Goal: Check status

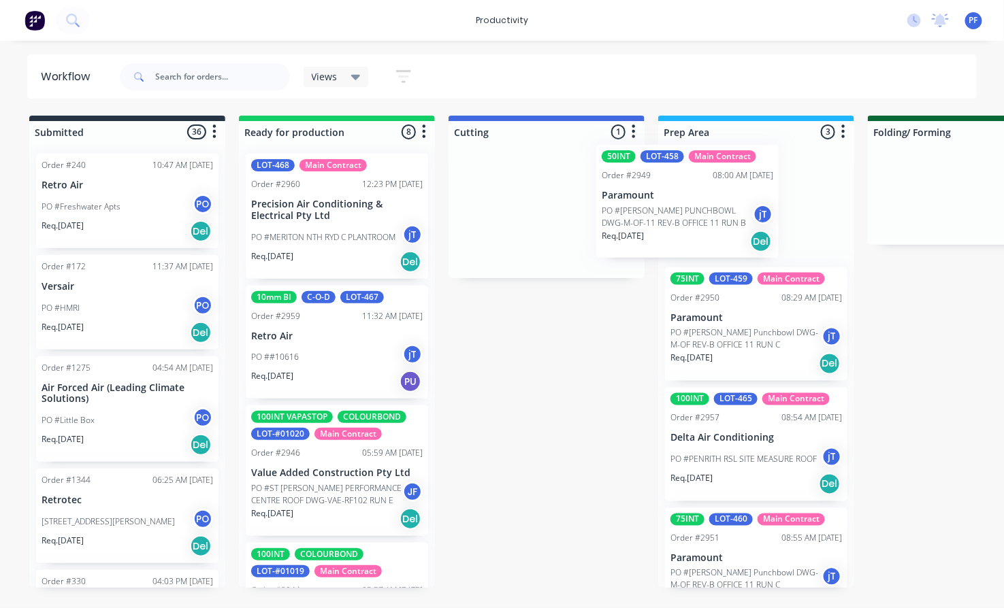
drag, startPoint x: 517, startPoint y: 199, endPoint x: 770, endPoint y: 185, distance: 252.8
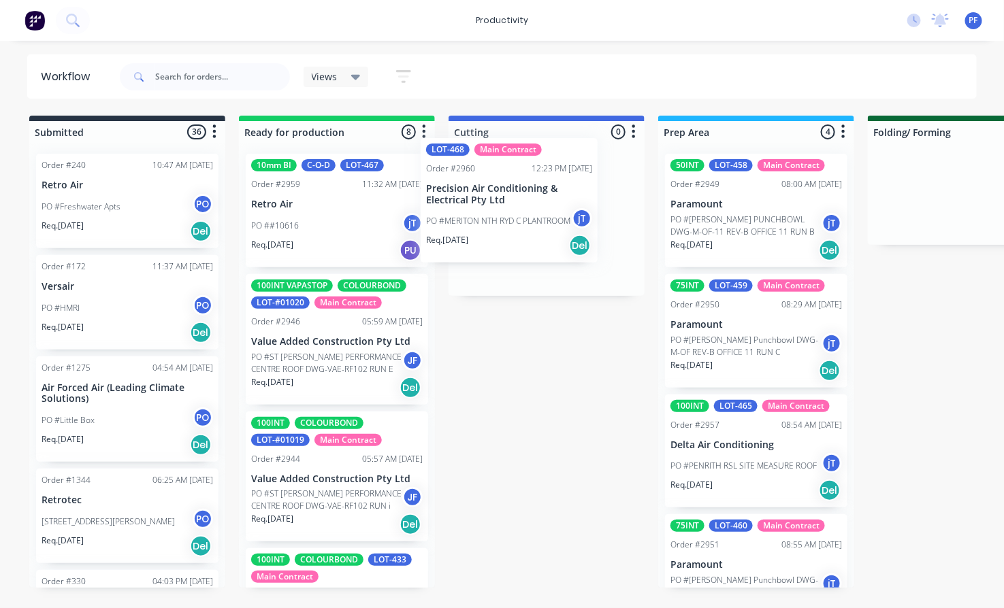
drag, startPoint x: 295, startPoint y: 208, endPoint x: 479, endPoint y: 192, distance: 185.1
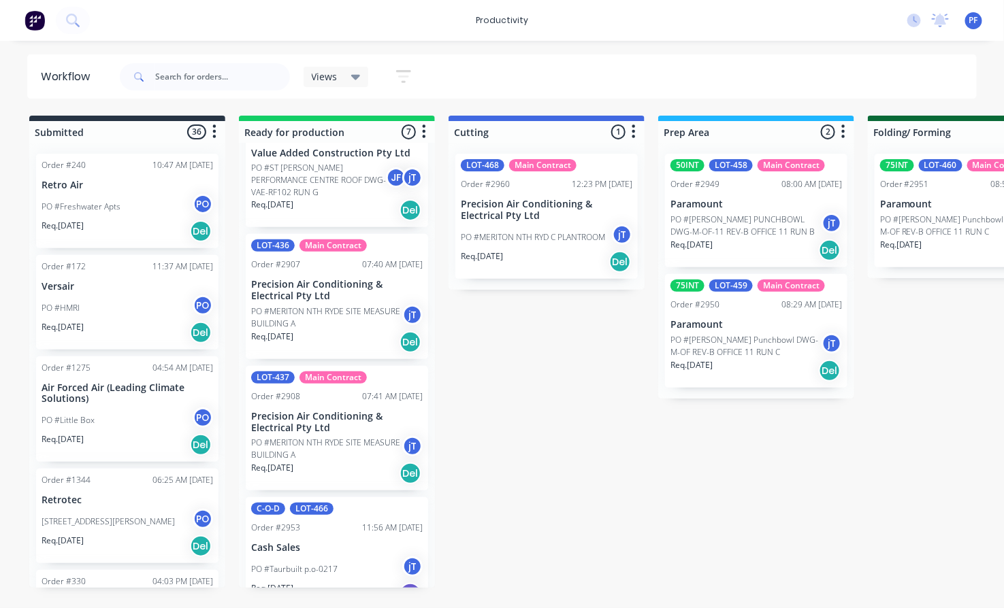
scroll to position [484, 0]
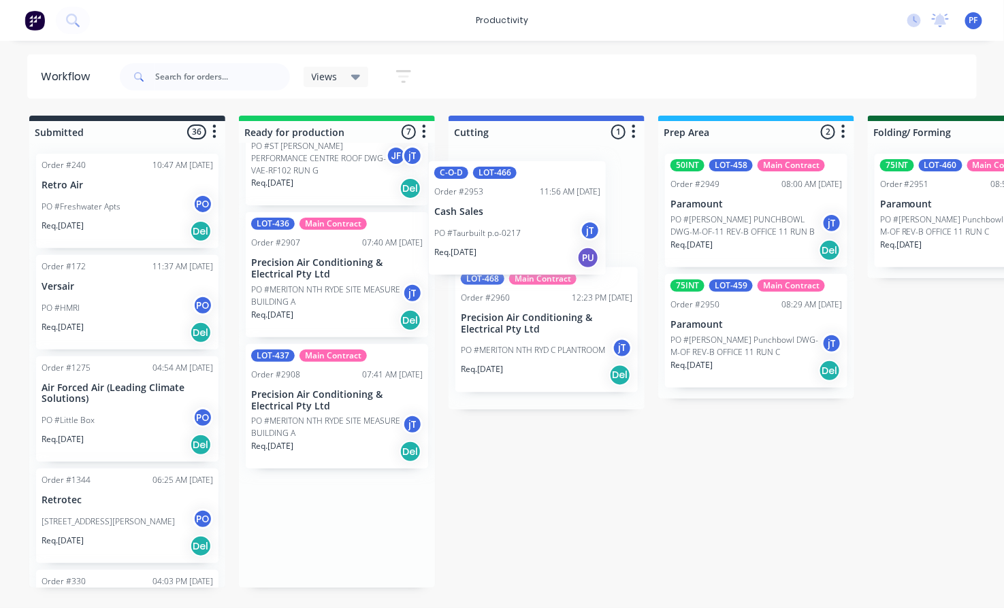
drag, startPoint x: 320, startPoint y: 534, endPoint x: 508, endPoint y: 212, distance: 372.6
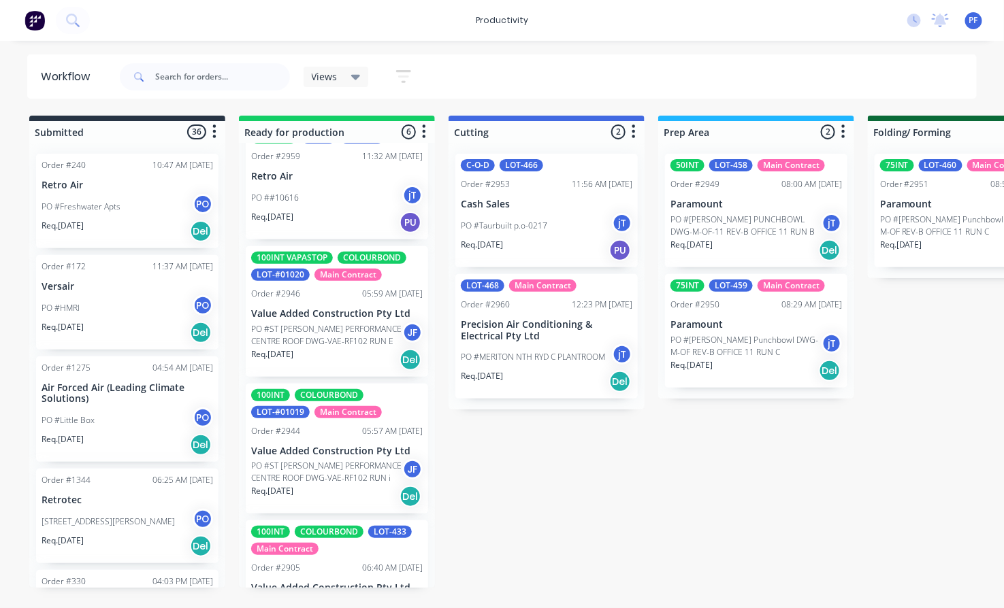
scroll to position [0, 0]
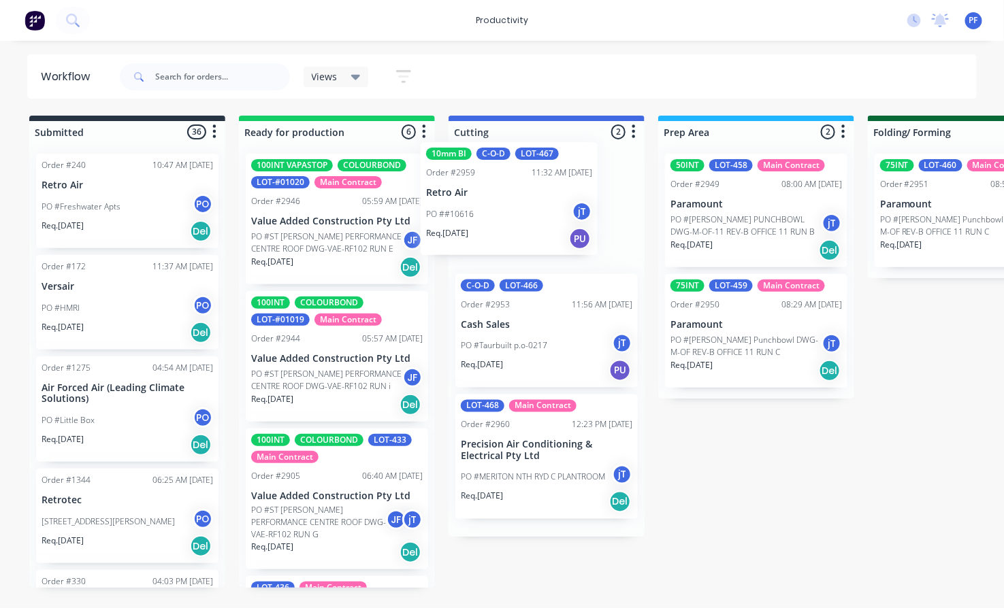
drag, startPoint x: 339, startPoint y: 199, endPoint x: 518, endPoint y: 186, distance: 180.0
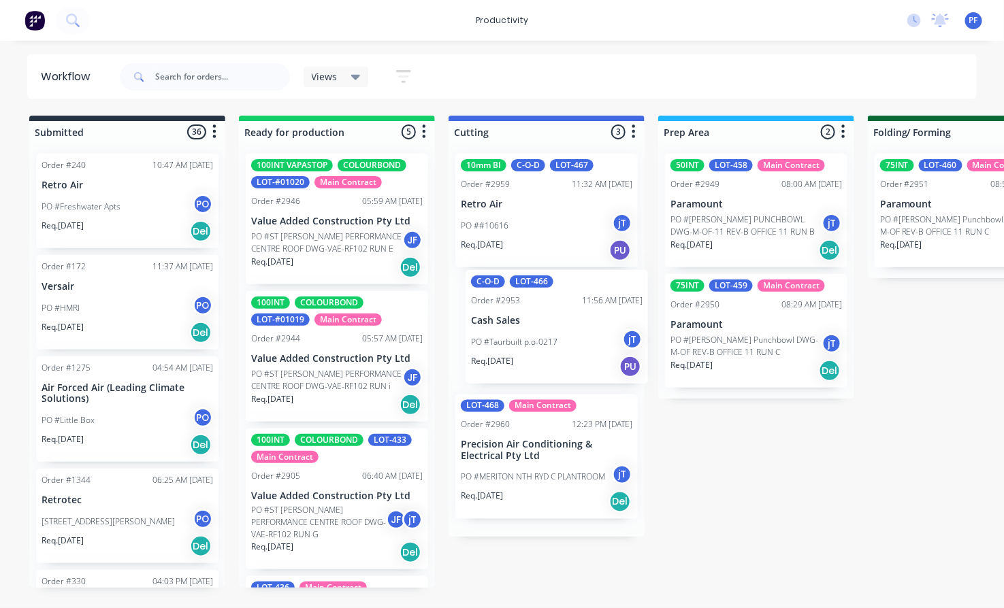
drag, startPoint x: 514, startPoint y: 344, endPoint x: 529, endPoint y: 337, distance: 17.1
click at [529, 337] on div "10mm BI C-O-D LOT-467 Order #2959 11:32 AM [DATE] Retro Air PO ##10616 jT Req. …" at bounding box center [546, 340] width 196 height 394
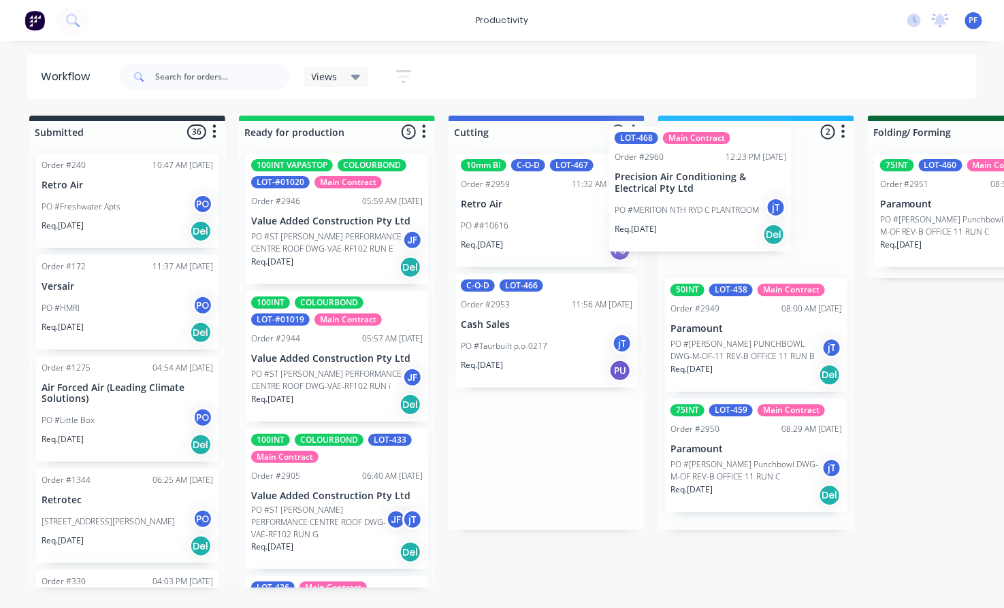
drag, startPoint x: 558, startPoint y: 438, endPoint x: 684, endPoint y: 178, distance: 289.7
